Goal: Task Accomplishment & Management: Manage account settings

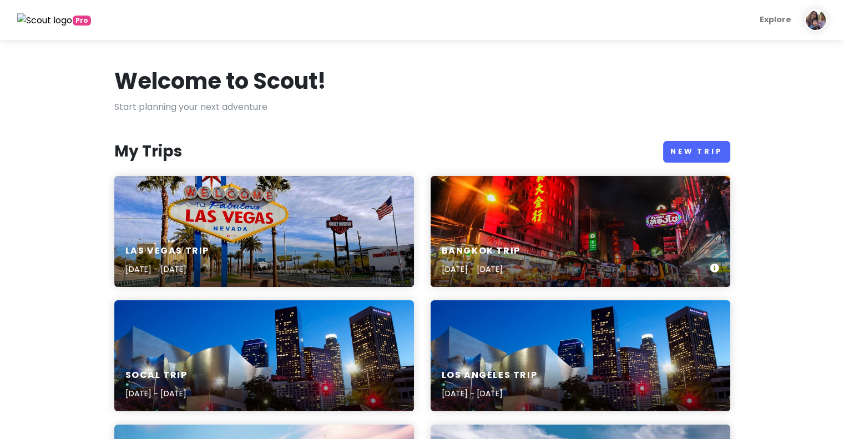
click at [524, 244] on div "Bangkok Trip [DATE] - [DATE]" at bounding box center [581, 260] width 300 height 53
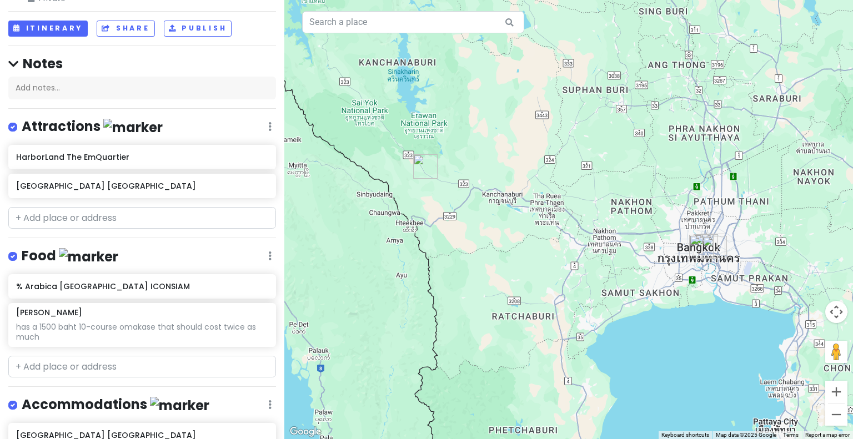
scroll to position [125, 0]
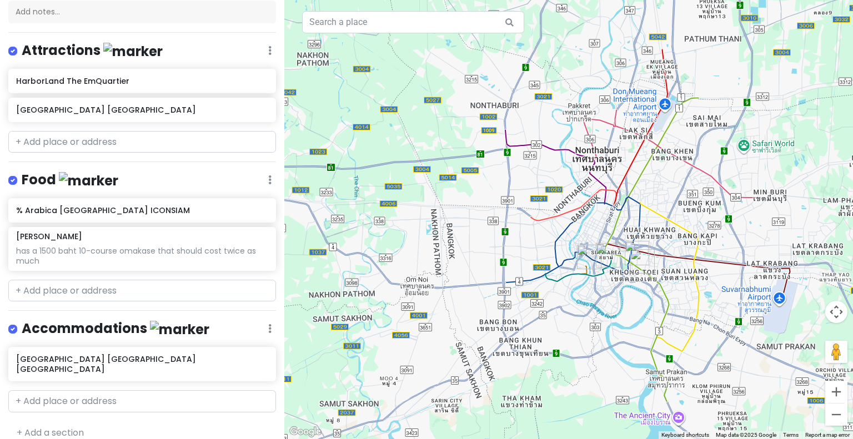
drag, startPoint x: 670, startPoint y: 299, endPoint x: 668, endPoint y: 162, distance: 137.7
click at [668, 162] on div at bounding box center [568, 219] width 568 height 439
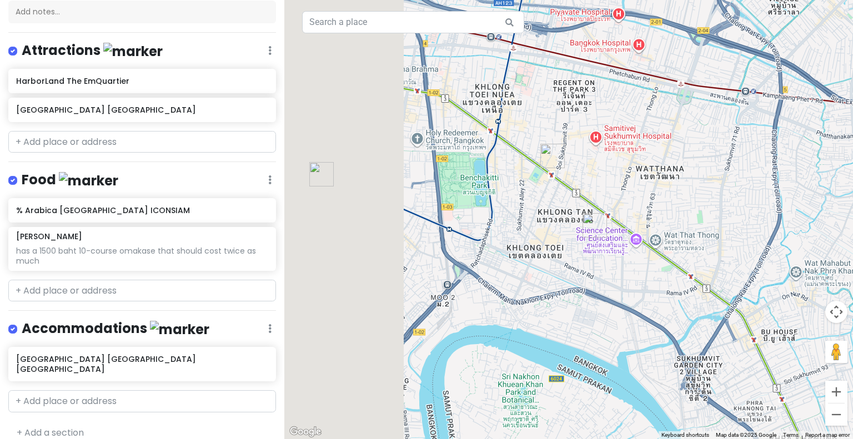
drag, startPoint x: 418, startPoint y: 215, endPoint x: 581, endPoint y: 147, distance: 176.9
click at [581, 147] on div at bounding box center [568, 219] width 568 height 439
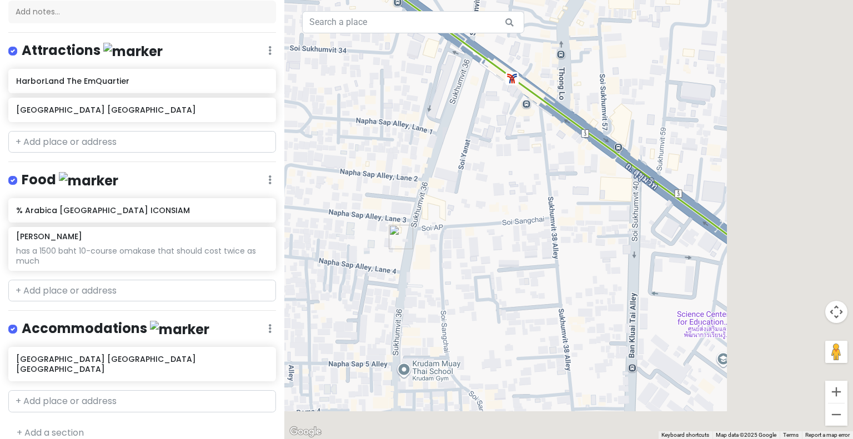
drag, startPoint x: 772, startPoint y: 354, endPoint x: 528, endPoint y: 282, distance: 254.2
click at [528, 282] on div at bounding box center [568, 219] width 568 height 439
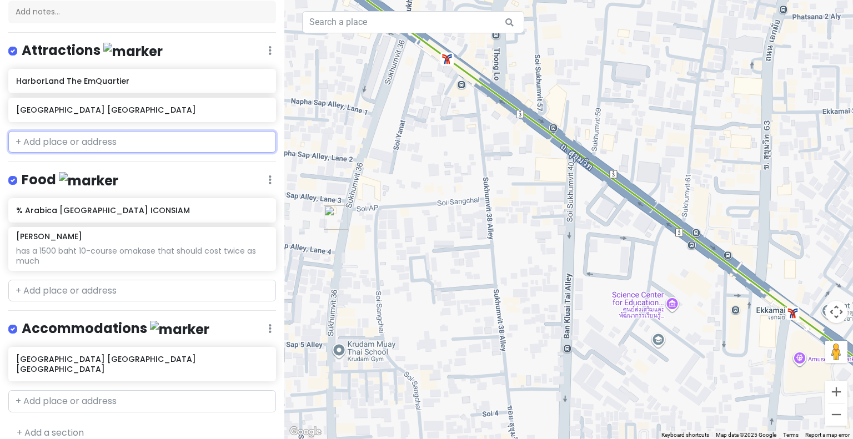
click at [115, 141] on input "text" at bounding box center [142, 142] width 268 height 22
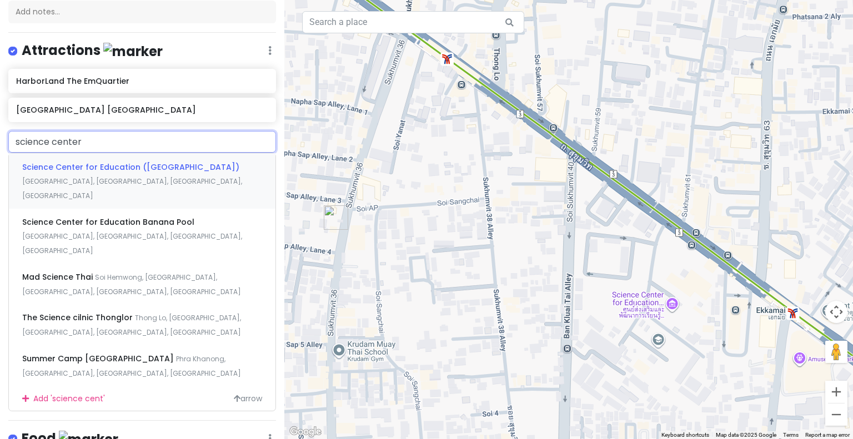
type input "science center"
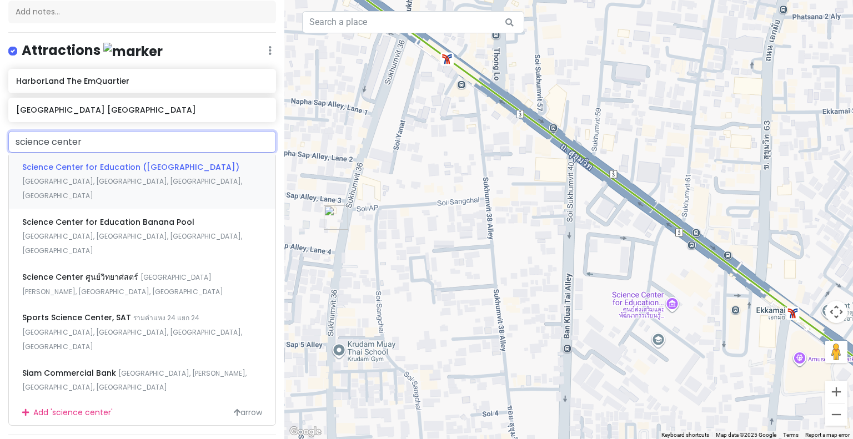
click at [131, 170] on div "Science Center for Education ([GEOGRAPHIC_DATA]) [GEOGRAPHIC_DATA], [GEOGRAPHIC…" at bounding box center [142, 180] width 266 height 55
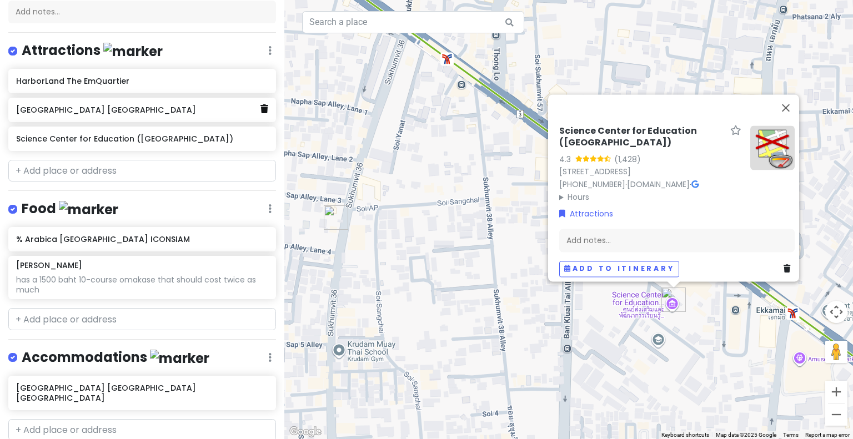
click at [260, 112] on link at bounding box center [264, 109] width 8 height 14
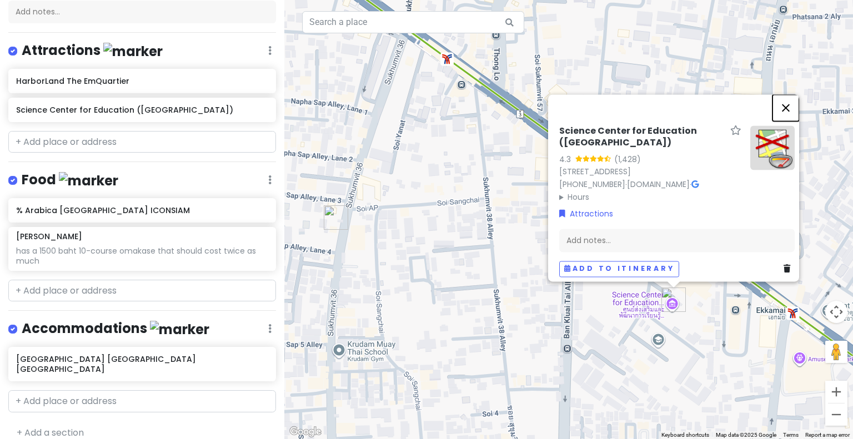
click at [788, 94] on button "Close" at bounding box center [785, 107] width 27 height 27
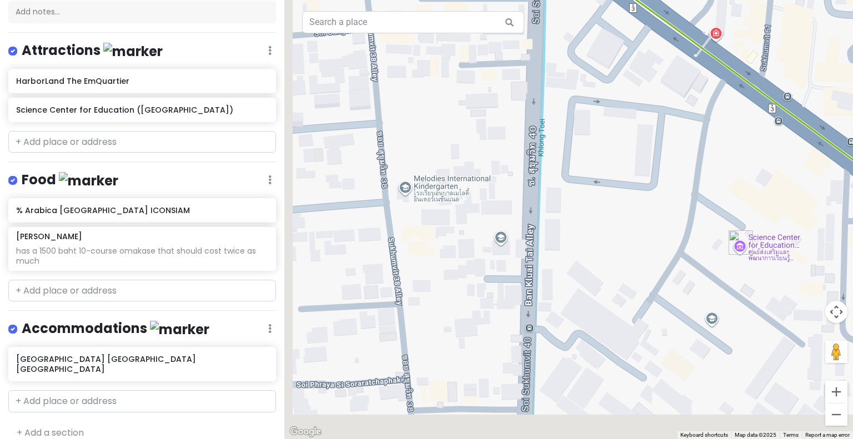
drag, startPoint x: 669, startPoint y: 253, endPoint x: 774, endPoint y: 4, distance: 270.4
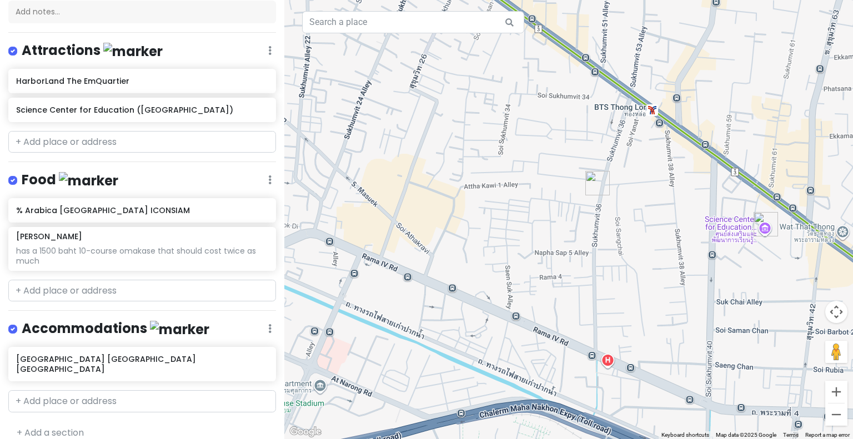
drag, startPoint x: 663, startPoint y: 28, endPoint x: 677, endPoint y: 157, distance: 129.5
click at [677, 157] on div at bounding box center [568, 219] width 568 height 439
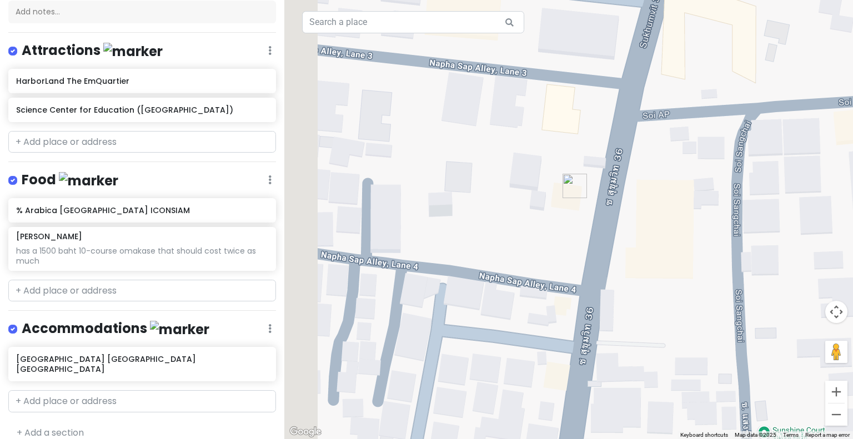
drag, startPoint x: 548, startPoint y: 184, endPoint x: 789, endPoint y: 173, distance: 241.2
click at [789, 173] on div at bounding box center [568, 219] width 568 height 439
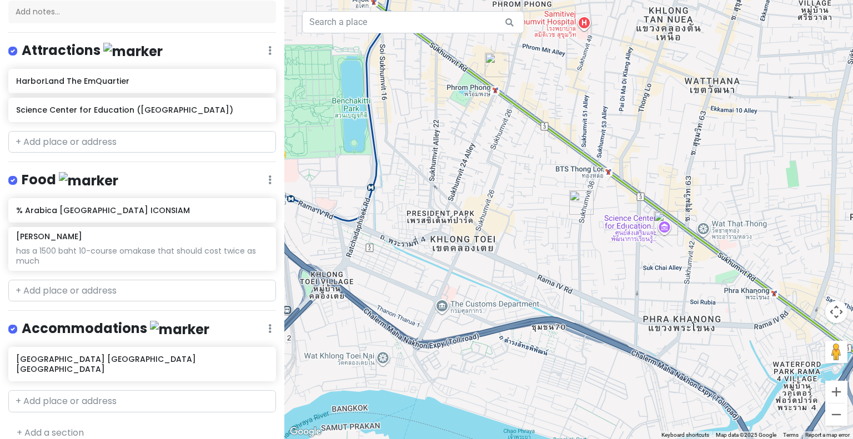
drag, startPoint x: 789, startPoint y: 173, endPoint x: 583, endPoint y: 217, distance: 210.0
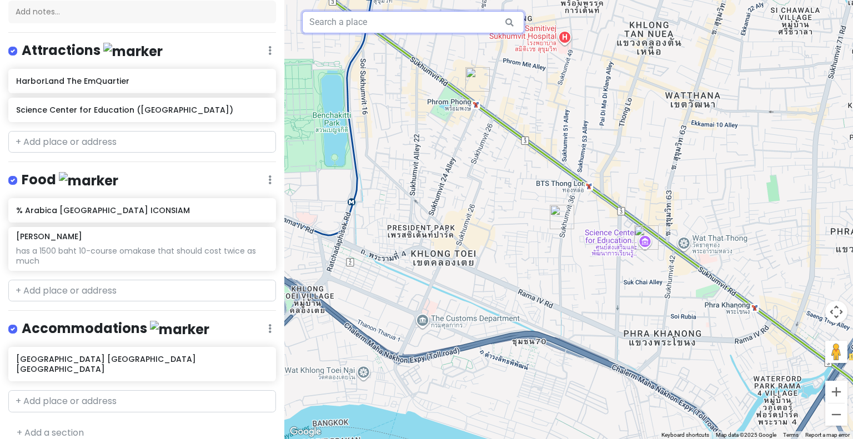
click at [424, 24] on input "text" at bounding box center [413, 22] width 222 height 22
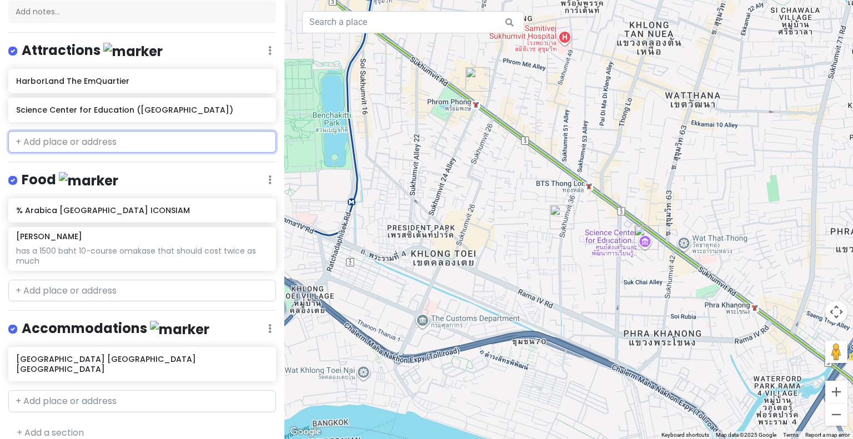
click at [74, 139] on input "text" at bounding box center [142, 142] width 268 height 22
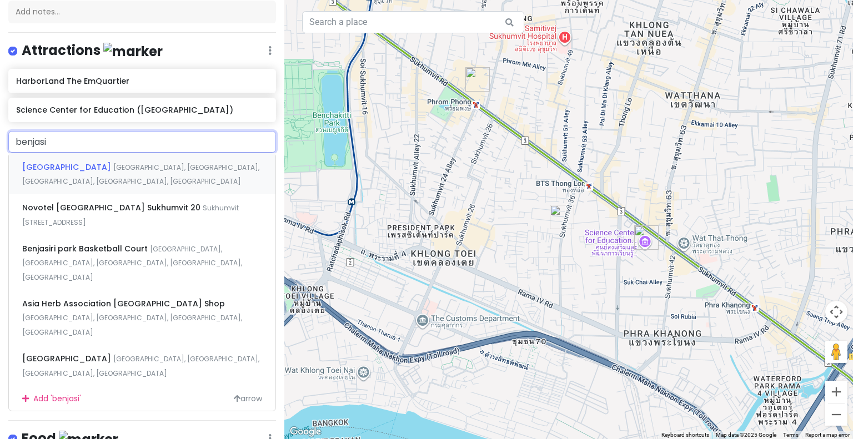
type input "benjasir"
click at [83, 164] on span "[GEOGRAPHIC_DATA]" at bounding box center [67, 167] width 91 height 11
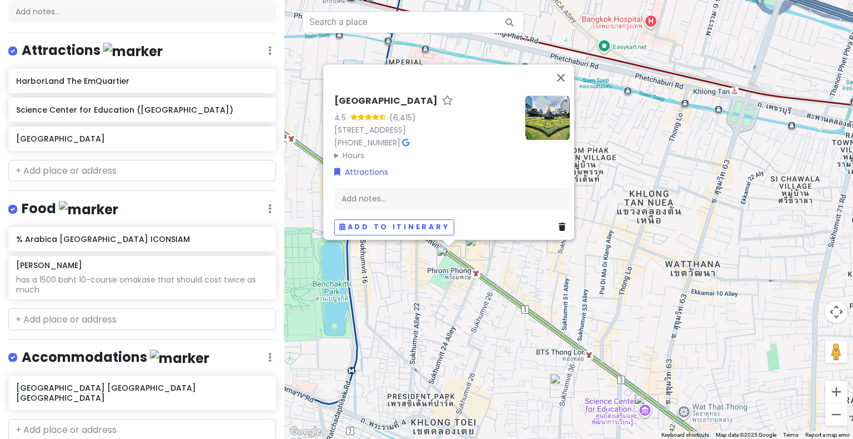
click at [546, 95] on img at bounding box center [547, 117] width 44 height 44
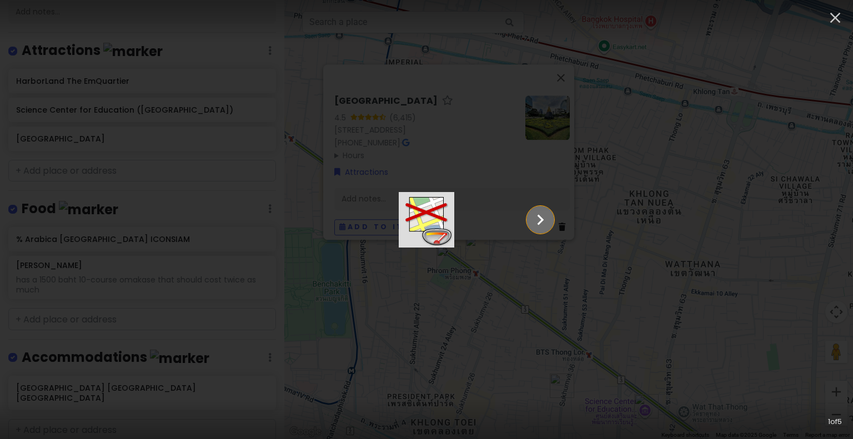
click at [551, 219] on icon "Show slide 2 of 5" at bounding box center [540, 220] width 21 height 27
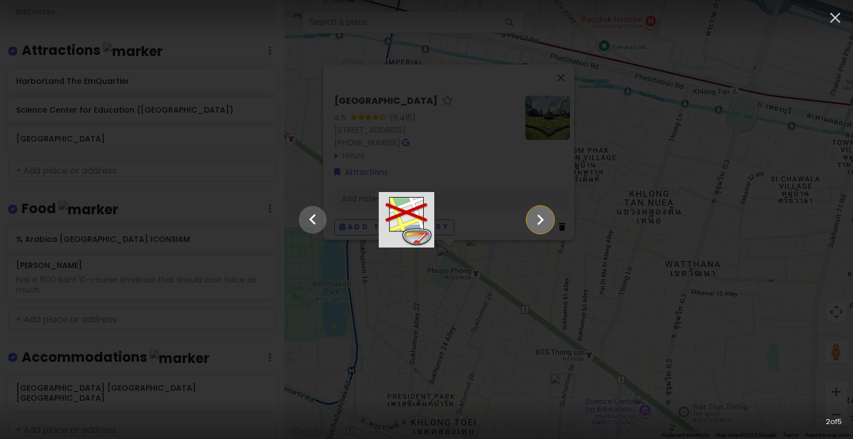
click at [551, 219] on icon "Show slide 3 of 5" at bounding box center [540, 220] width 21 height 27
click at [551, 219] on icon "Show slide 4 of 5" at bounding box center [540, 220] width 21 height 27
click at [551, 219] on icon "Show slide 5 of 5" at bounding box center [540, 220] width 21 height 27
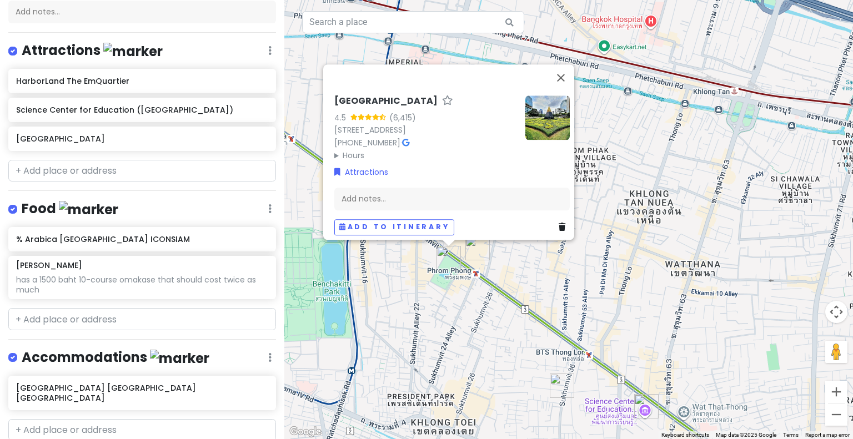
click at [688, 139] on div "[GEOGRAPHIC_DATA] [STREET_ADDRESS] [PHONE_NUMBER] · Hours [DATE] 4:30 AM – 10:0…" at bounding box center [568, 219] width 568 height 439
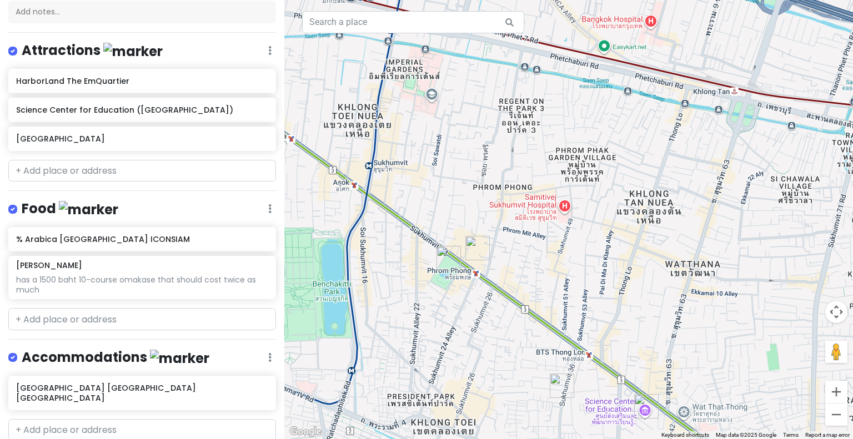
click at [447, 259] on img "Benchasiri Park" at bounding box center [448, 258] width 24 height 24
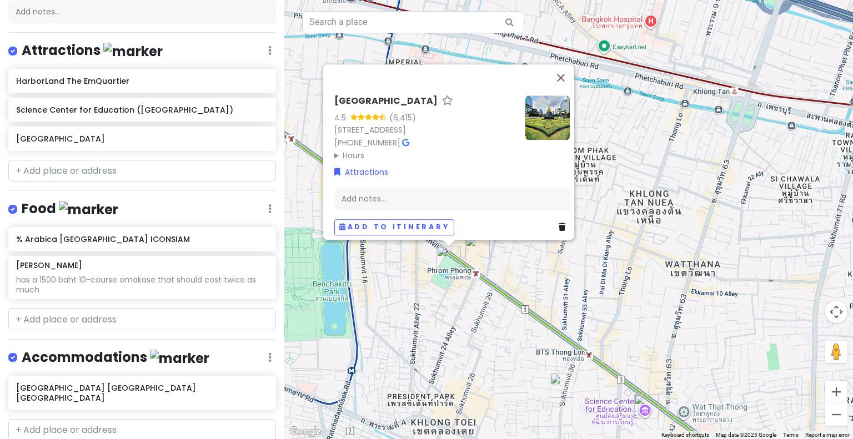
click at [473, 248] on img "HarborLand The EmQuartier" at bounding box center [477, 248] width 24 height 24
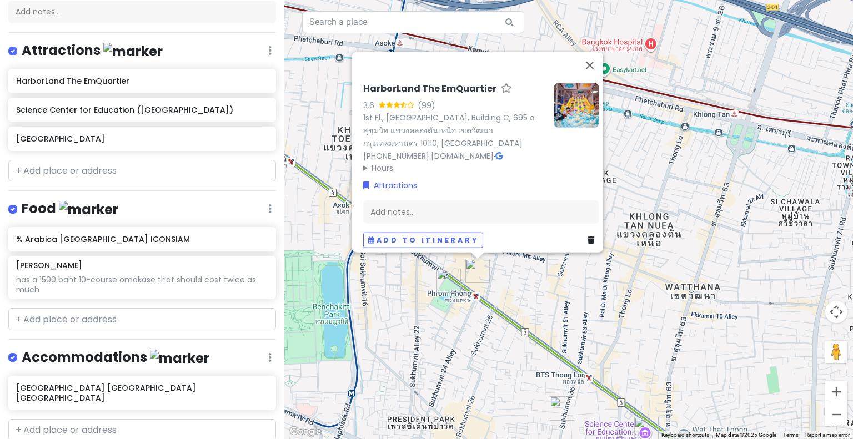
click at [678, 209] on div "HarborLand The EmQuartier 3.6 (99) 1st Fl., [GEOGRAPHIC_DATA], 695 ถ. สุขุมวิท …" at bounding box center [568, 219] width 568 height 439
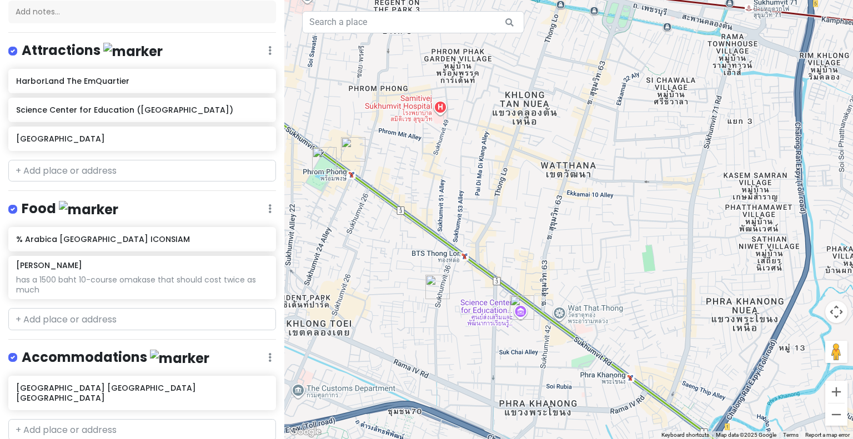
drag, startPoint x: 547, startPoint y: 301, endPoint x: 412, endPoint y: 169, distance: 188.4
click at [412, 169] on div at bounding box center [568, 219] width 568 height 439
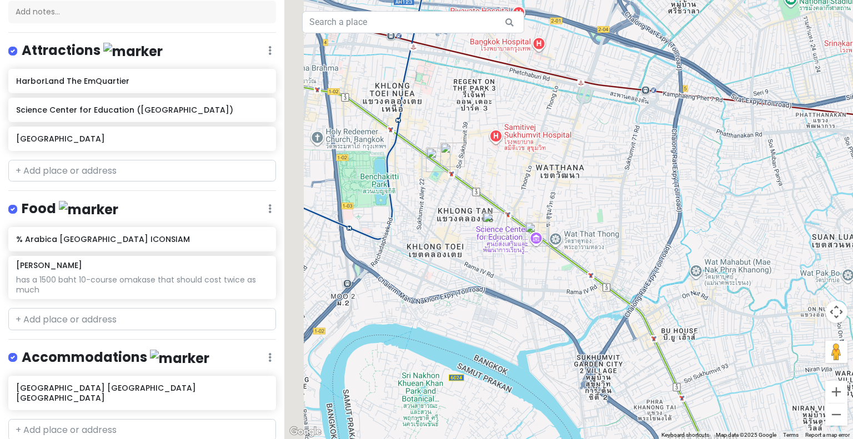
drag, startPoint x: 437, startPoint y: 174, endPoint x: 548, endPoint y: 195, distance: 112.9
click at [548, 195] on div at bounding box center [568, 219] width 568 height 439
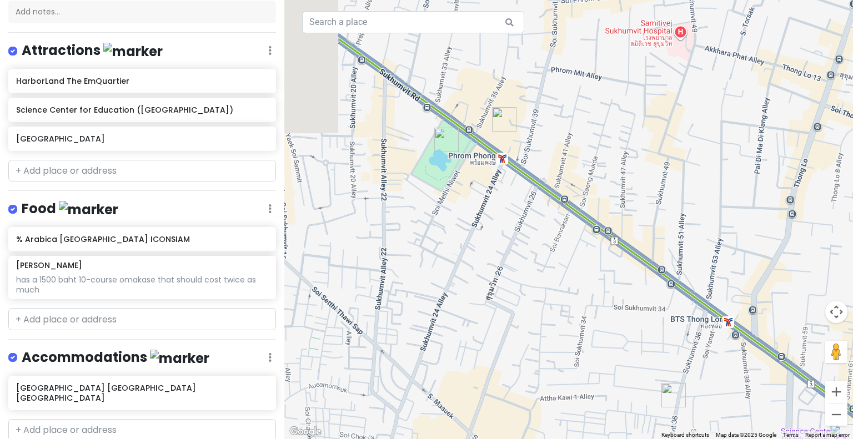
drag, startPoint x: 399, startPoint y: 124, endPoint x: 585, endPoint y: 162, distance: 190.3
click at [585, 162] on div at bounding box center [568, 219] width 568 height 439
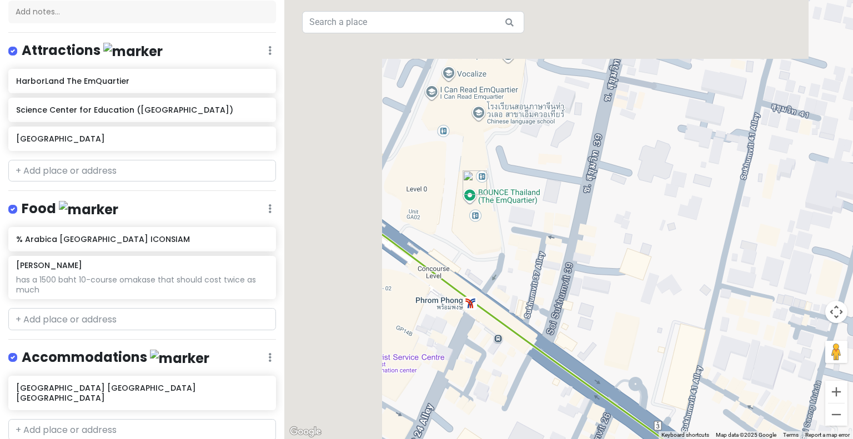
drag, startPoint x: 467, startPoint y: 91, endPoint x: 595, endPoint y: 217, distance: 179.8
click at [595, 217] on div at bounding box center [568, 219] width 568 height 439
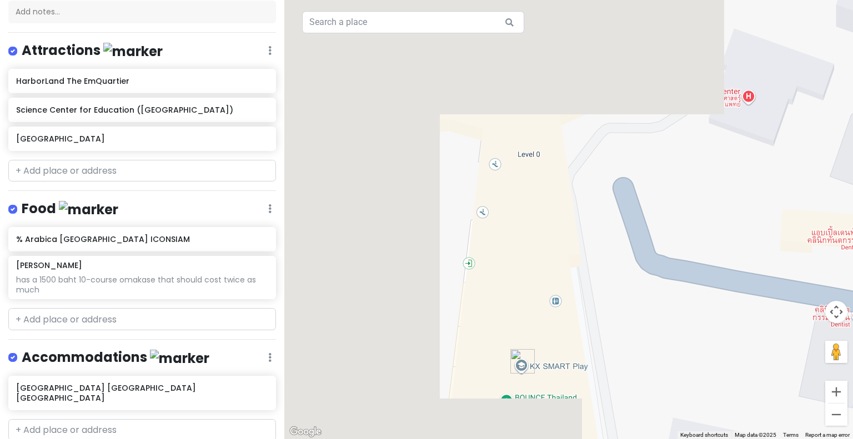
drag, startPoint x: 540, startPoint y: 169, endPoint x: 852, endPoint y: 337, distance: 354.9
click at [844, 337] on div at bounding box center [568, 219] width 568 height 439
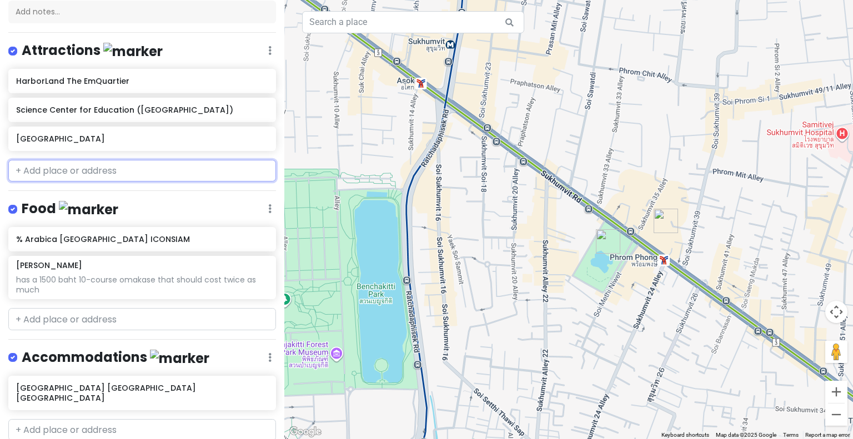
click at [103, 169] on input "text" at bounding box center [142, 171] width 268 height 22
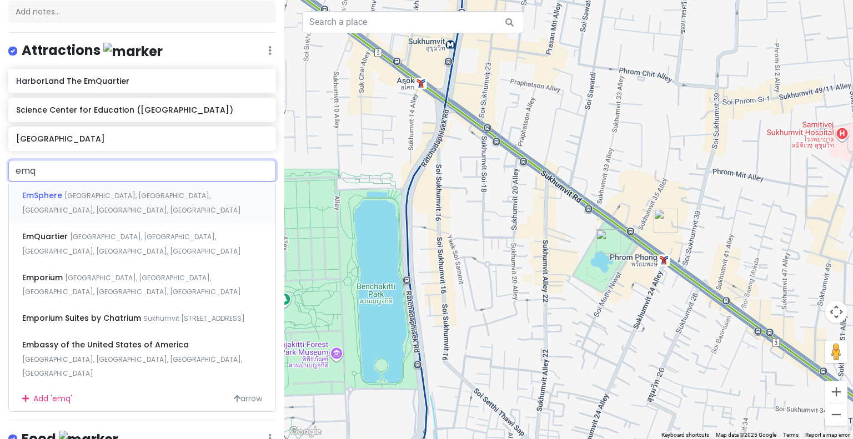
type input "emqu"
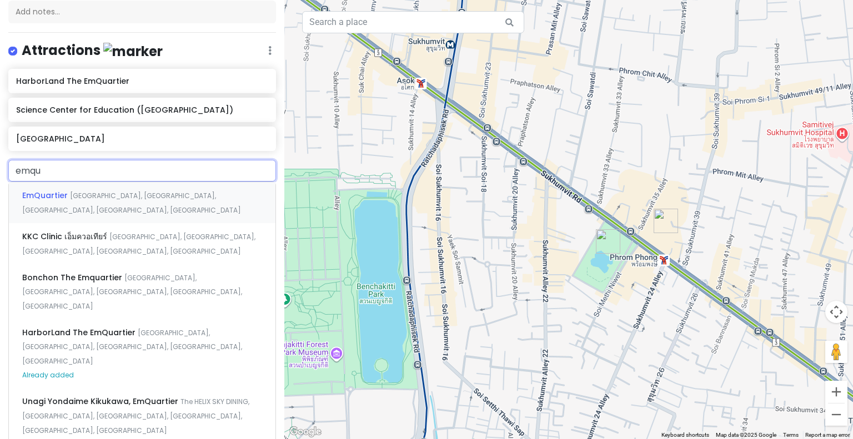
click at [109, 197] on span "[GEOGRAPHIC_DATA], [GEOGRAPHIC_DATA], [GEOGRAPHIC_DATA], [GEOGRAPHIC_DATA], [GE…" at bounding box center [131, 203] width 219 height 24
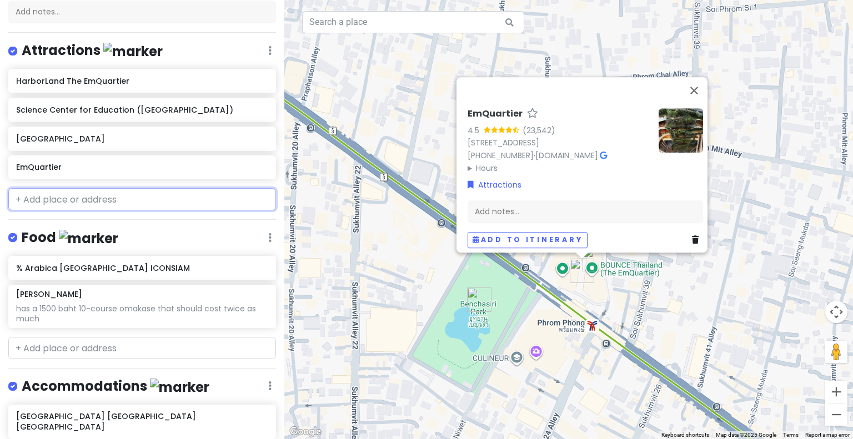
click at [115, 205] on input "text" at bounding box center [142, 199] width 268 height 22
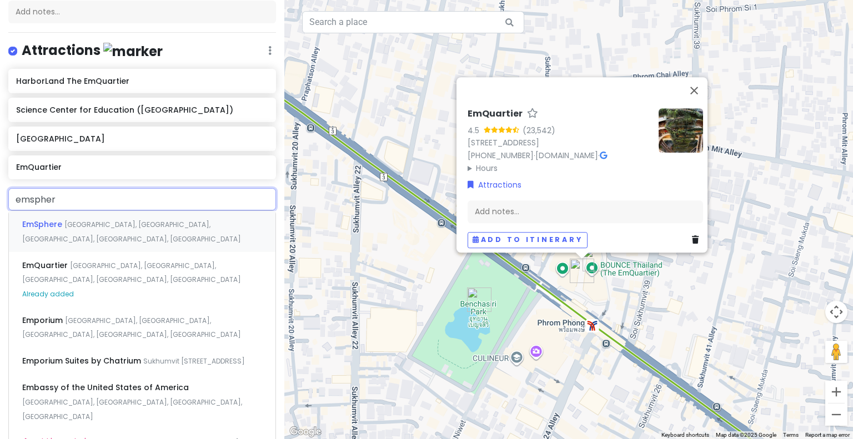
type input "emsphere"
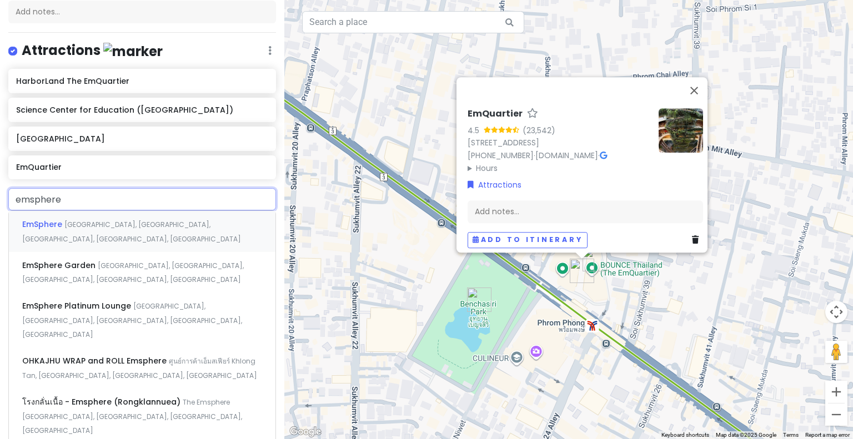
click at [117, 220] on span "[GEOGRAPHIC_DATA], [GEOGRAPHIC_DATA], [GEOGRAPHIC_DATA], [GEOGRAPHIC_DATA], [GE…" at bounding box center [131, 232] width 219 height 24
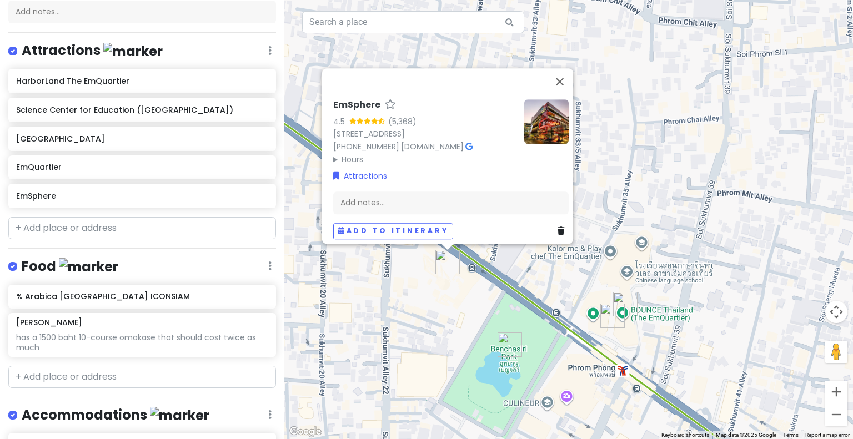
click at [551, 99] on img at bounding box center [546, 121] width 44 height 44
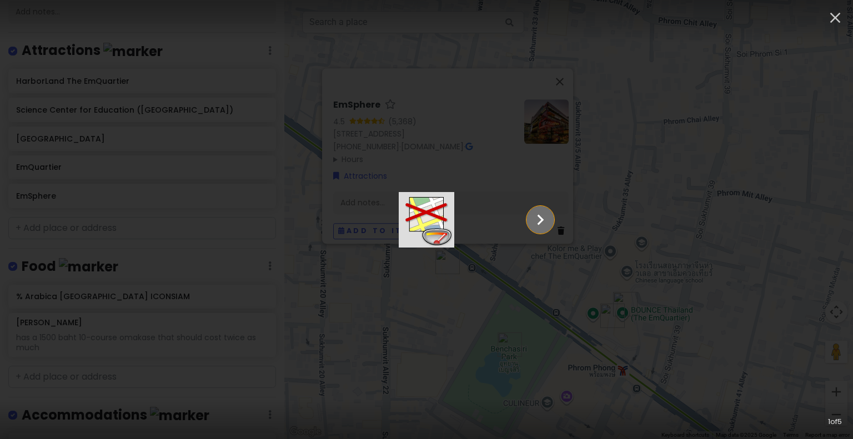
click at [544, 217] on icon "Show slide 2 of 5" at bounding box center [540, 219] width 7 height 11
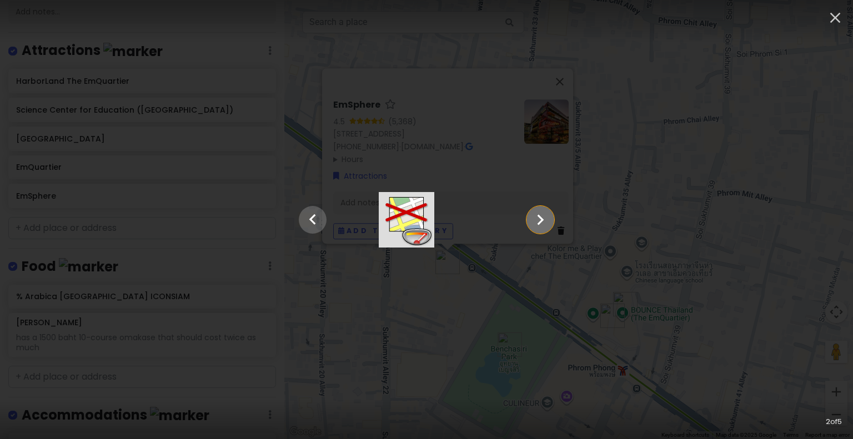
click at [544, 217] on icon "Show slide 3 of 5" at bounding box center [540, 219] width 7 height 11
click at [544, 217] on icon "Show slide 4 of 5" at bounding box center [540, 219] width 7 height 11
click at [544, 217] on icon "Show slide 5 of 5" at bounding box center [540, 219] width 7 height 11
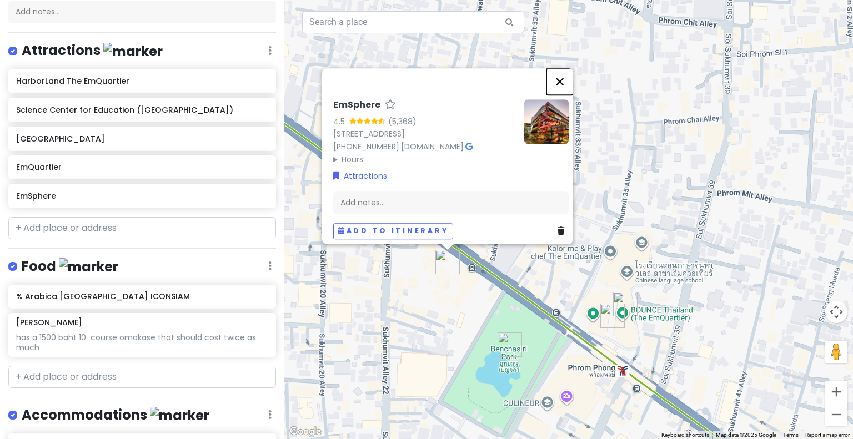
click at [565, 68] on button "Close" at bounding box center [559, 81] width 27 height 27
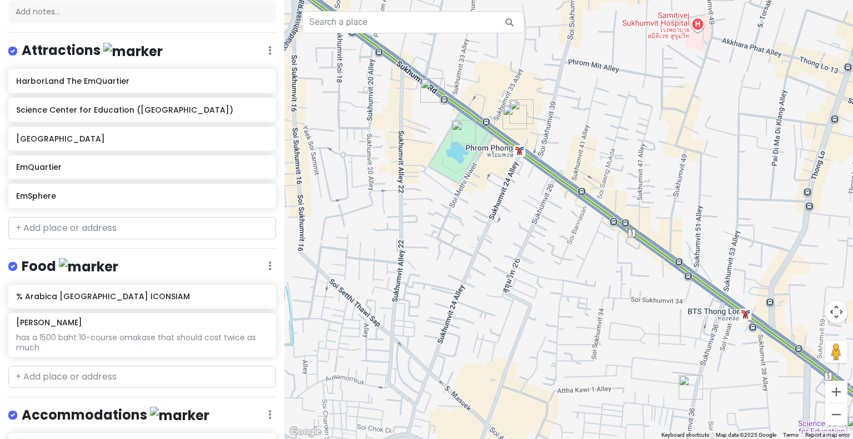
drag, startPoint x: 743, startPoint y: 294, endPoint x: 567, endPoint y: 161, distance: 220.3
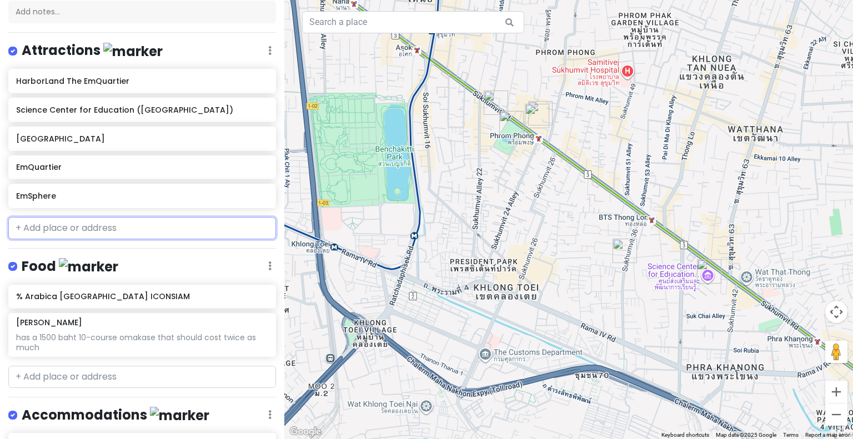
click at [226, 219] on input "text" at bounding box center [142, 228] width 268 height 22
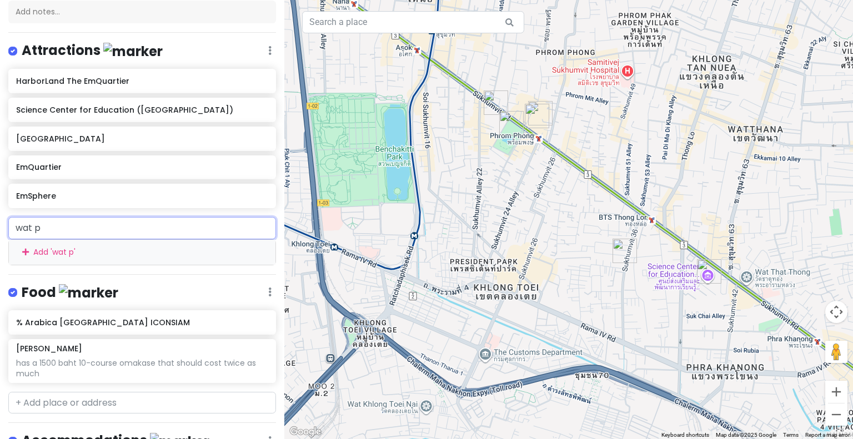
type input "wat ph"
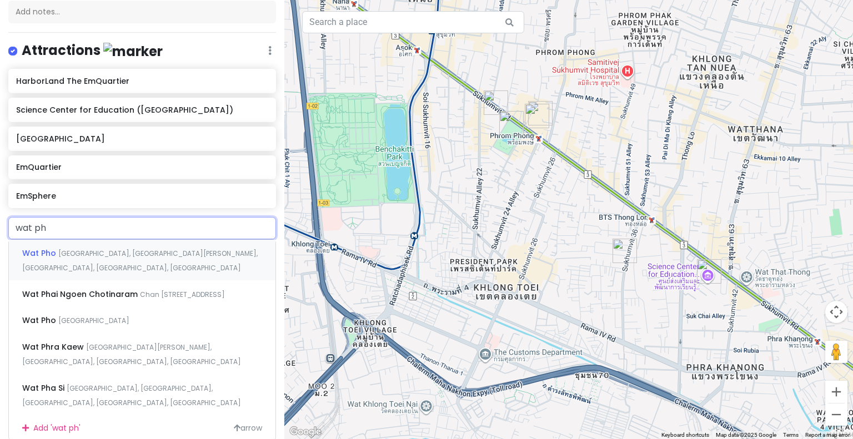
click at [203, 253] on span "[GEOGRAPHIC_DATA], [GEOGRAPHIC_DATA][PERSON_NAME], [GEOGRAPHIC_DATA], [GEOGRAPH…" at bounding box center [139, 261] width 235 height 24
